Goal: Check status: Check status

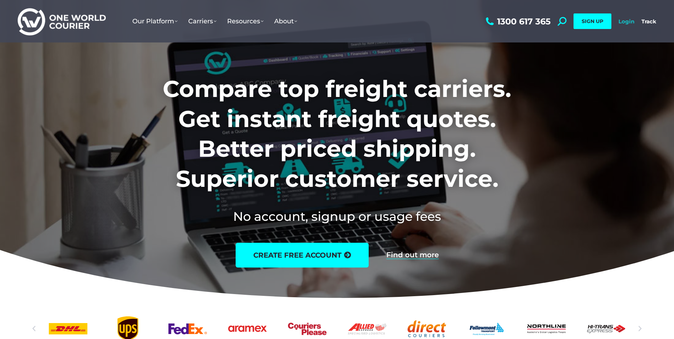
click at [629, 23] on link "Login" at bounding box center [627, 21] width 16 height 7
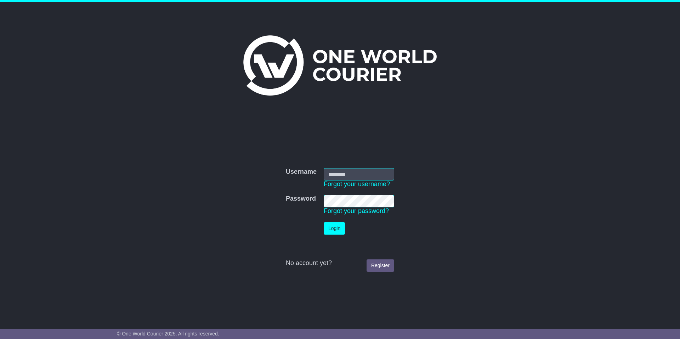
type input "**********"
click at [340, 227] on button "Login" at bounding box center [334, 228] width 21 height 12
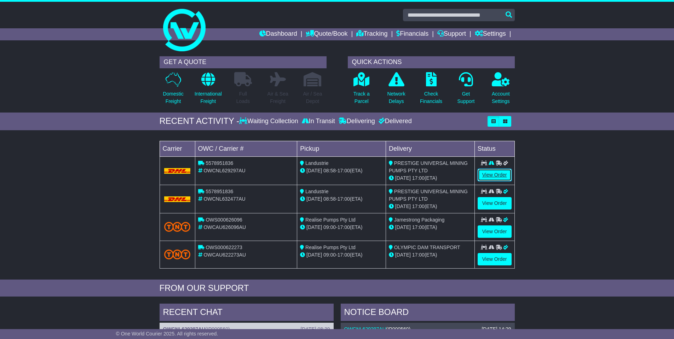
click at [497, 174] on link "View Order" at bounding box center [495, 175] width 34 height 12
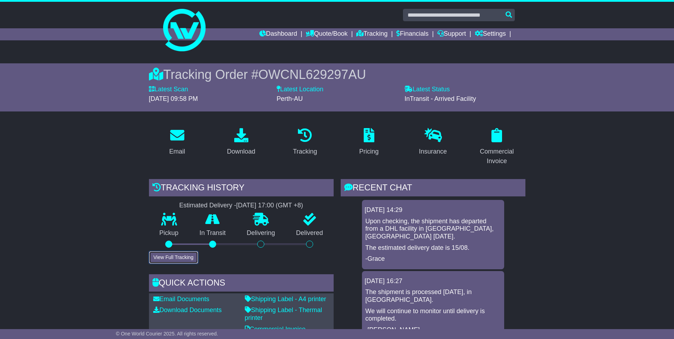
click at [189, 256] on button "View Full Tracking" at bounding box center [173, 257] width 49 height 12
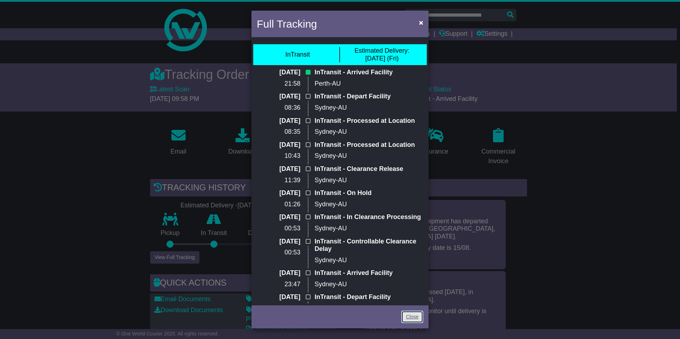
click at [410, 318] on link "Close" at bounding box center [412, 317] width 22 height 12
